Goal: Transaction & Acquisition: Purchase product/service

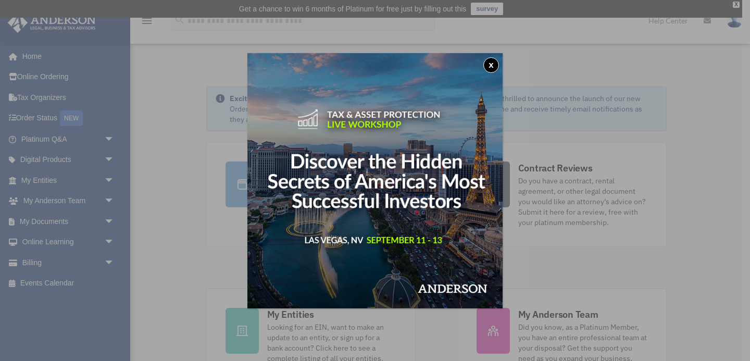
click at [492, 66] on button "x" at bounding box center [491, 65] width 16 height 16
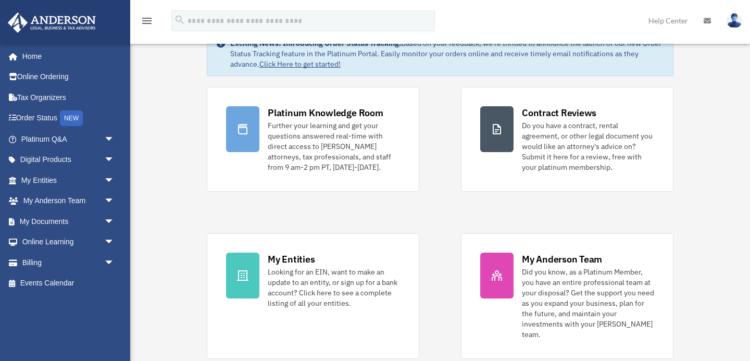
scroll to position [54, 0]
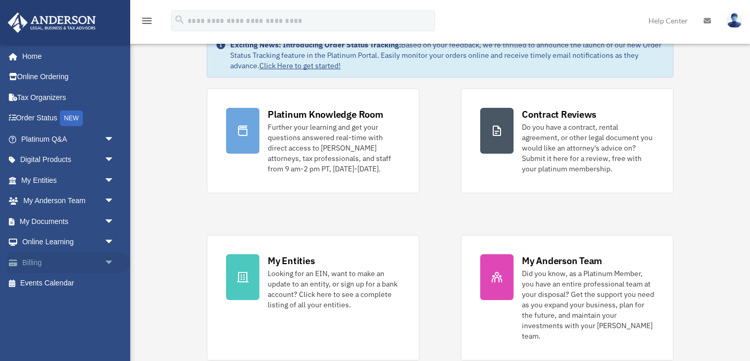
click at [30, 263] on link "Billing arrow_drop_down" at bounding box center [68, 262] width 123 height 21
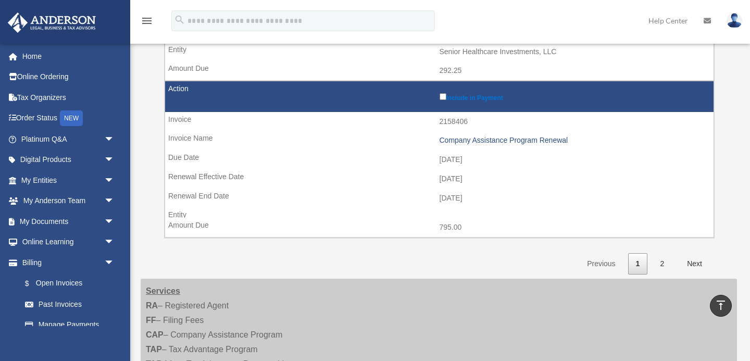
scroll to position [1650, 0]
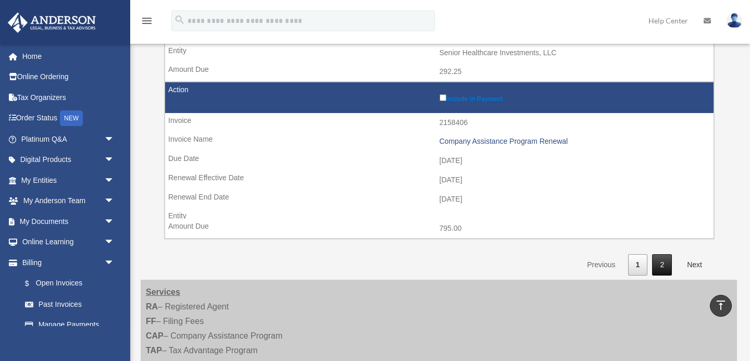
click at [663, 268] on link "2" at bounding box center [662, 264] width 20 height 21
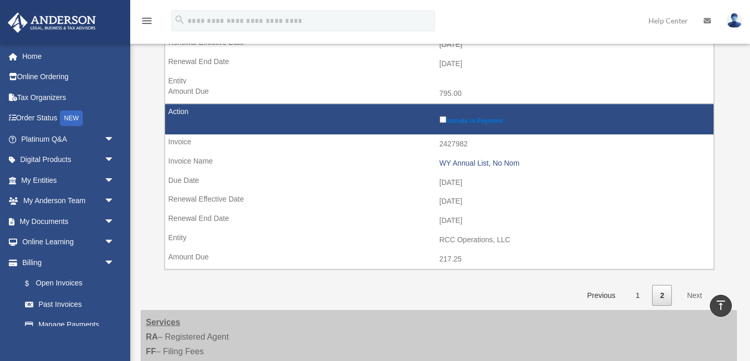
scroll to position [296, 0]
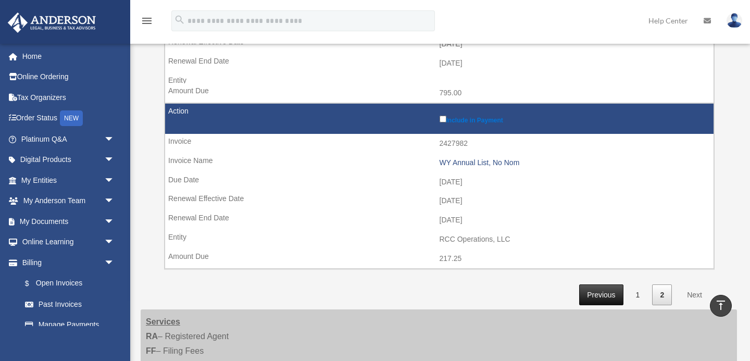
click at [604, 298] on link "Previous" at bounding box center [601, 294] width 44 height 21
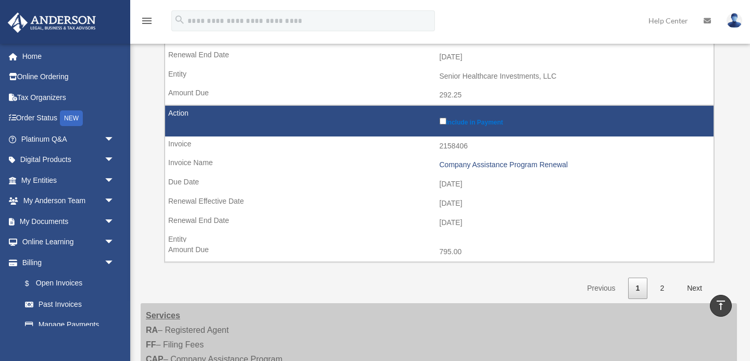
scroll to position [1637, 0]
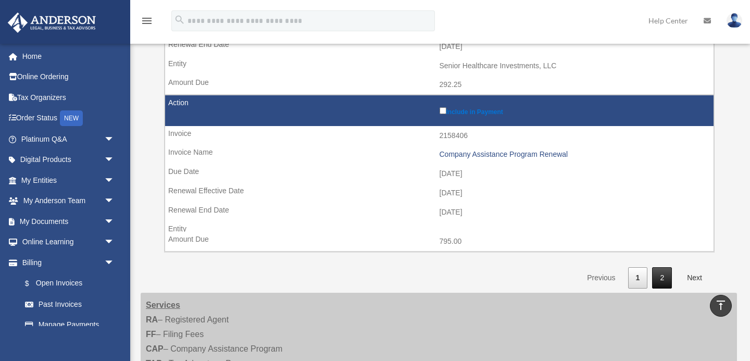
click at [664, 280] on link "2" at bounding box center [662, 277] width 20 height 21
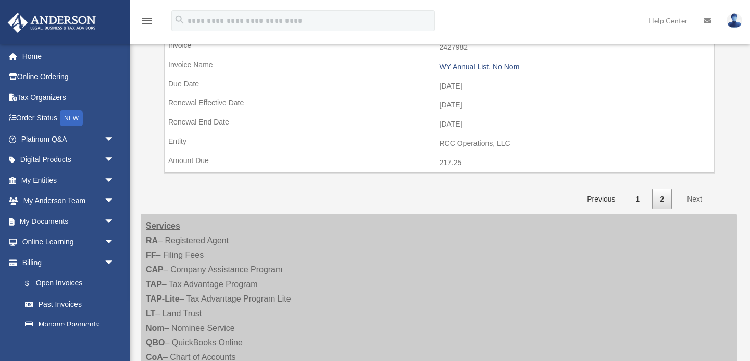
scroll to position [399, 0]
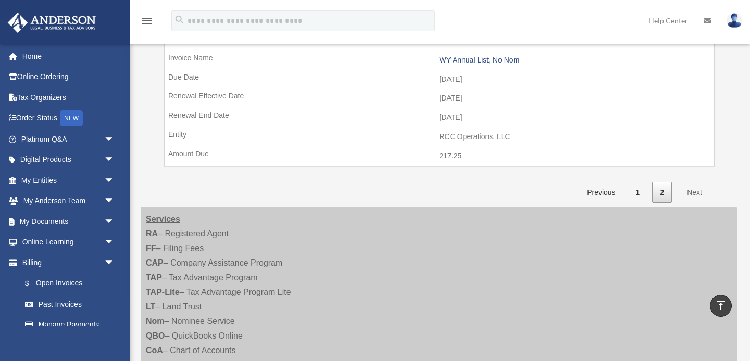
click at [696, 192] on link "Next" at bounding box center [694, 192] width 31 height 21
click at [599, 191] on link "Previous" at bounding box center [601, 192] width 44 height 21
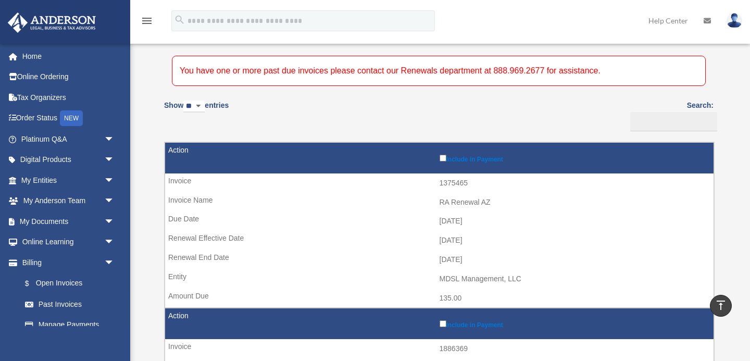
scroll to position [0, 0]
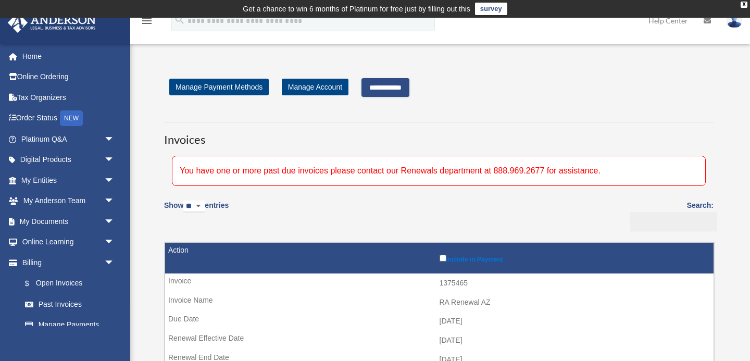
click at [395, 87] on input "**********" at bounding box center [385, 87] width 48 height 19
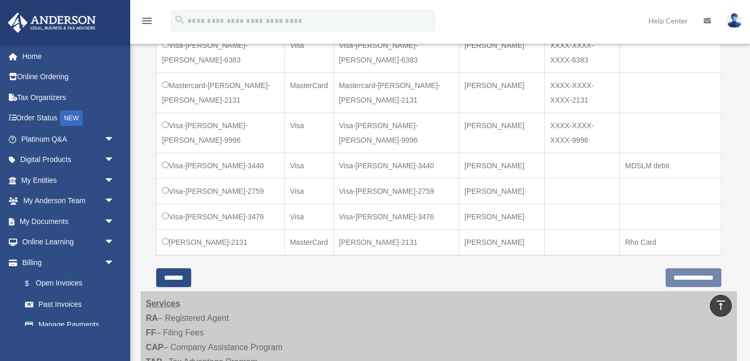
scroll to position [971, 0]
click at [693, 269] on input "**********" at bounding box center [693, 278] width 56 height 19
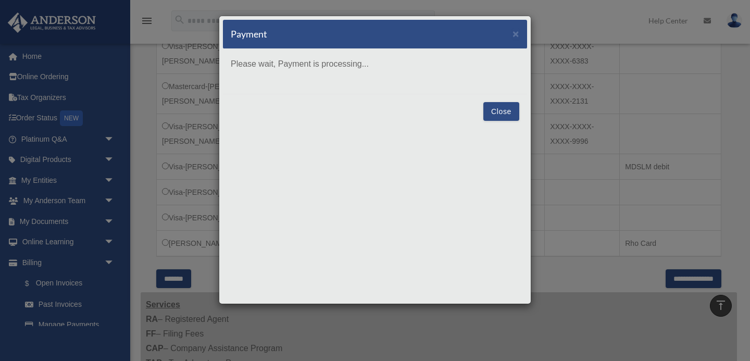
click at [498, 112] on button "Close" at bounding box center [501, 111] width 36 height 19
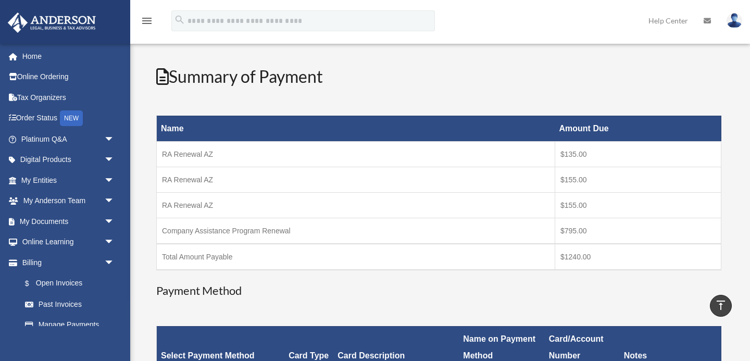
scroll to position [0, 0]
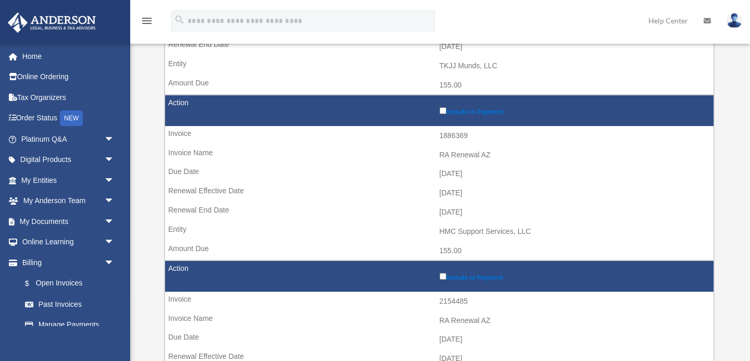
scroll to position [312, 0]
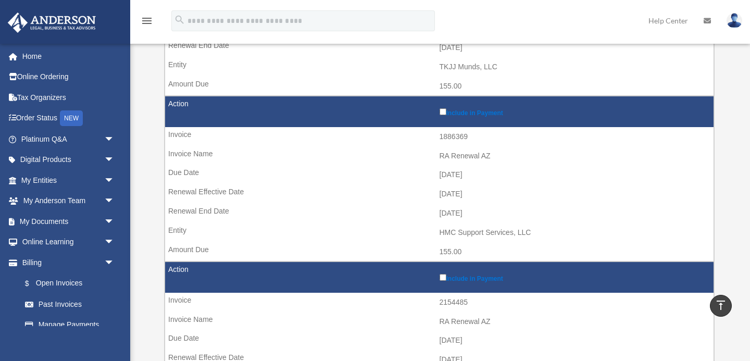
click at [441, 116] on label "Include in Payment" at bounding box center [573, 111] width 269 height 10
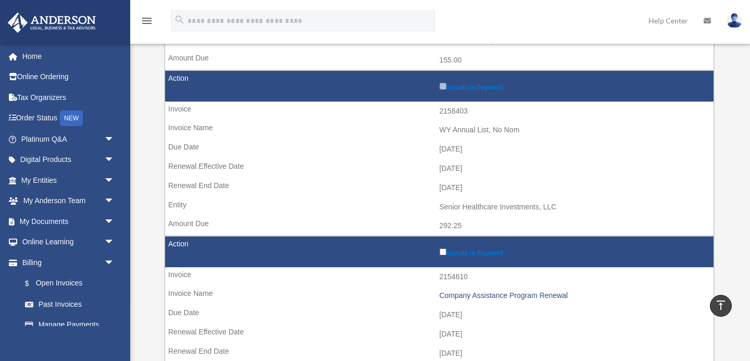
scroll to position [951, 0]
